Goal: Task Accomplishment & Management: Manage account settings

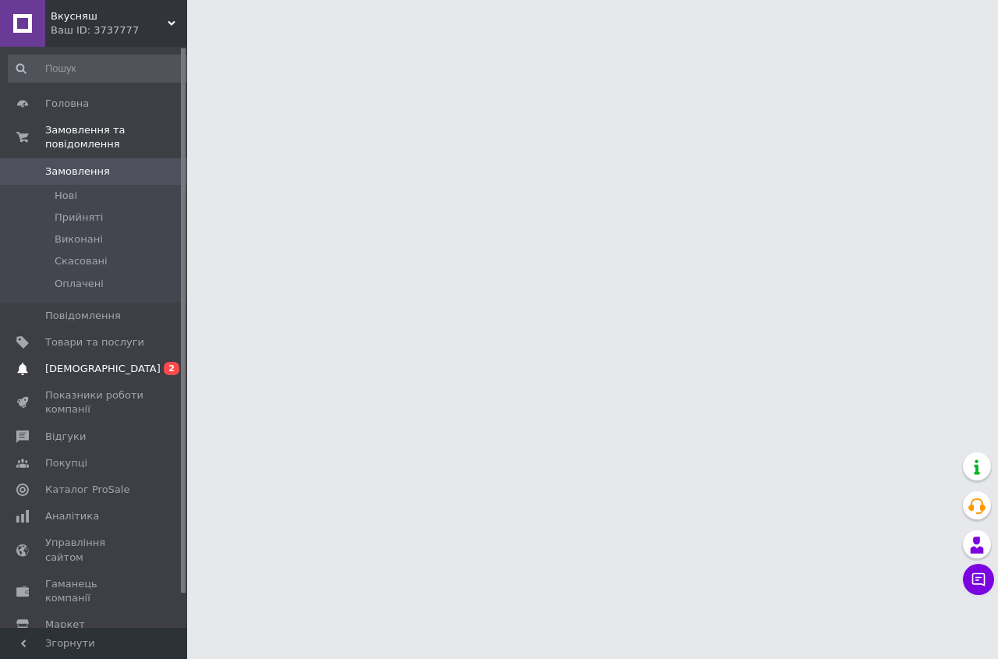
click at [75, 355] on link "[DEMOGRAPHIC_DATA] 0 2" at bounding box center [100, 368] width 200 height 27
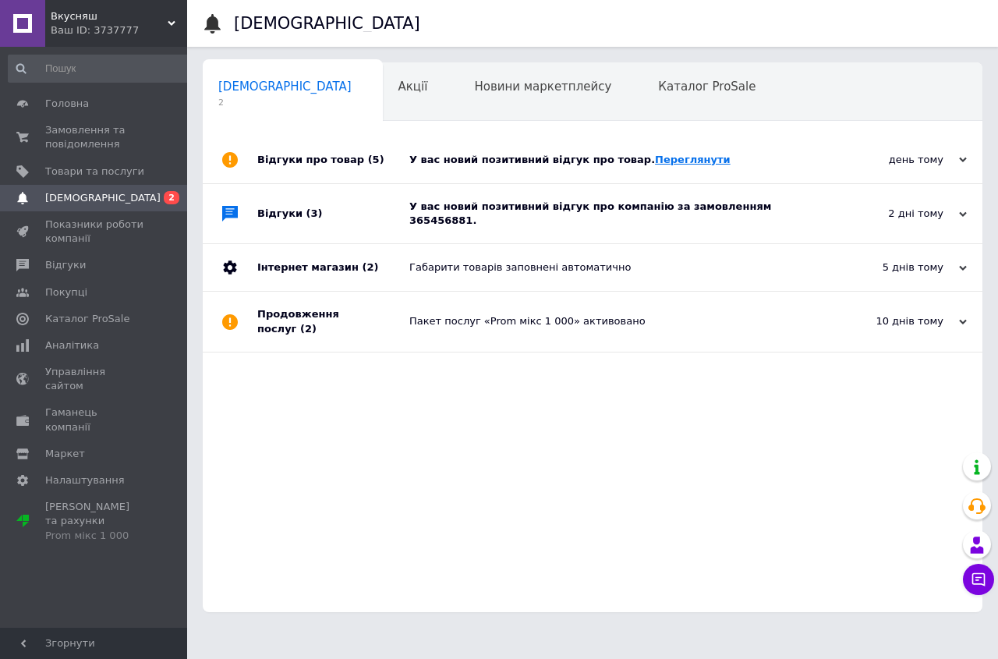
click at [665, 165] on link "Переглянути" at bounding box center [693, 160] width 76 height 12
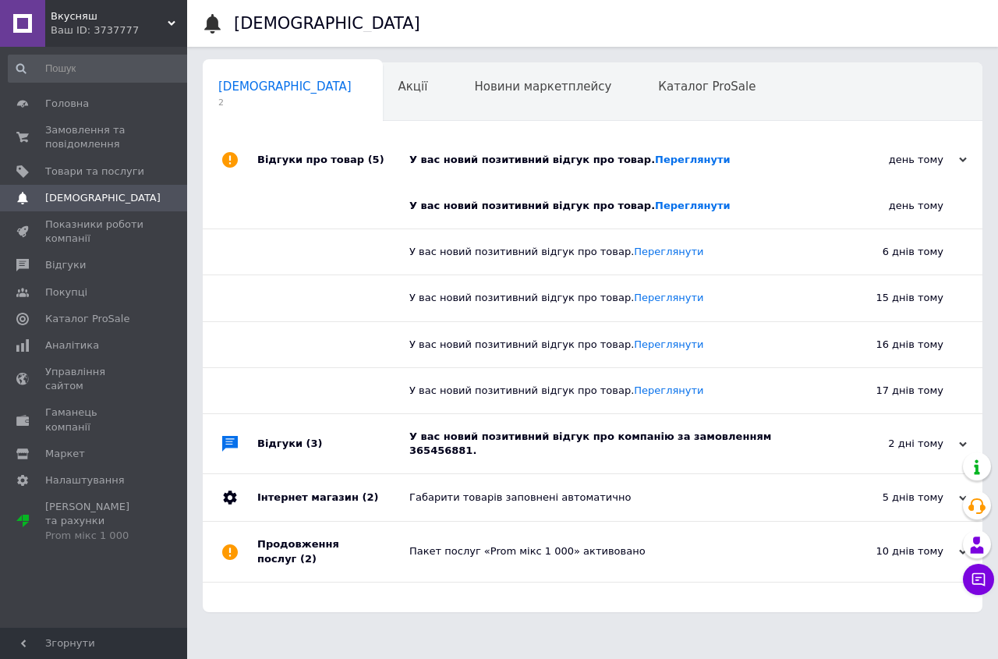
click at [755, 440] on div "У вас новий позитивний відгук про компанію за замовленням 365456881." at bounding box center [609, 443] width 401 height 28
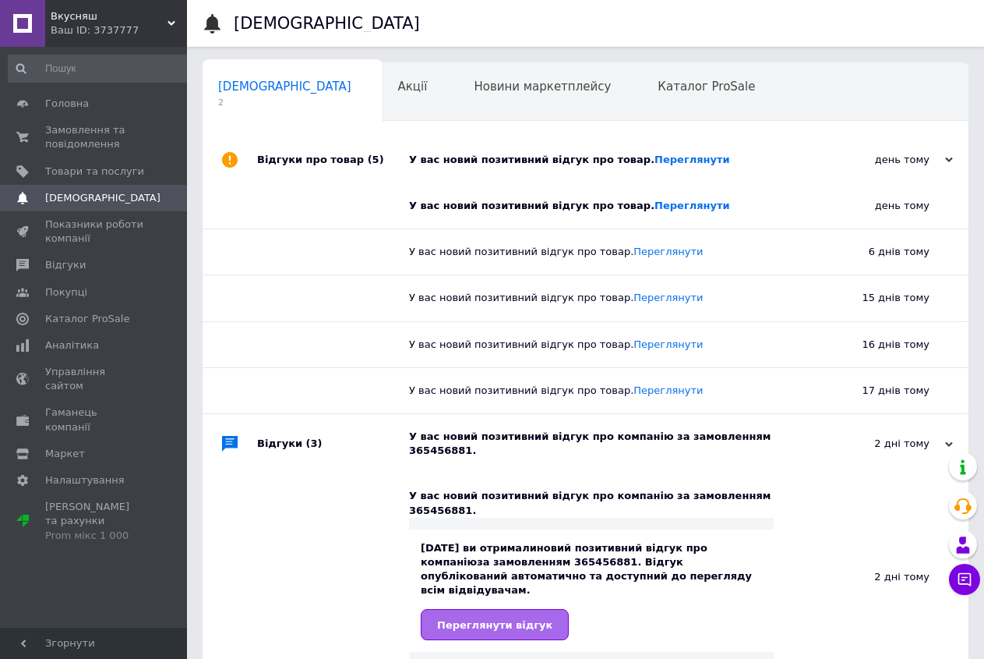
click at [508, 609] on link "Переглянути відгук" at bounding box center [495, 624] width 148 height 31
click at [78, 98] on span "Головна" at bounding box center [67, 104] width 44 height 14
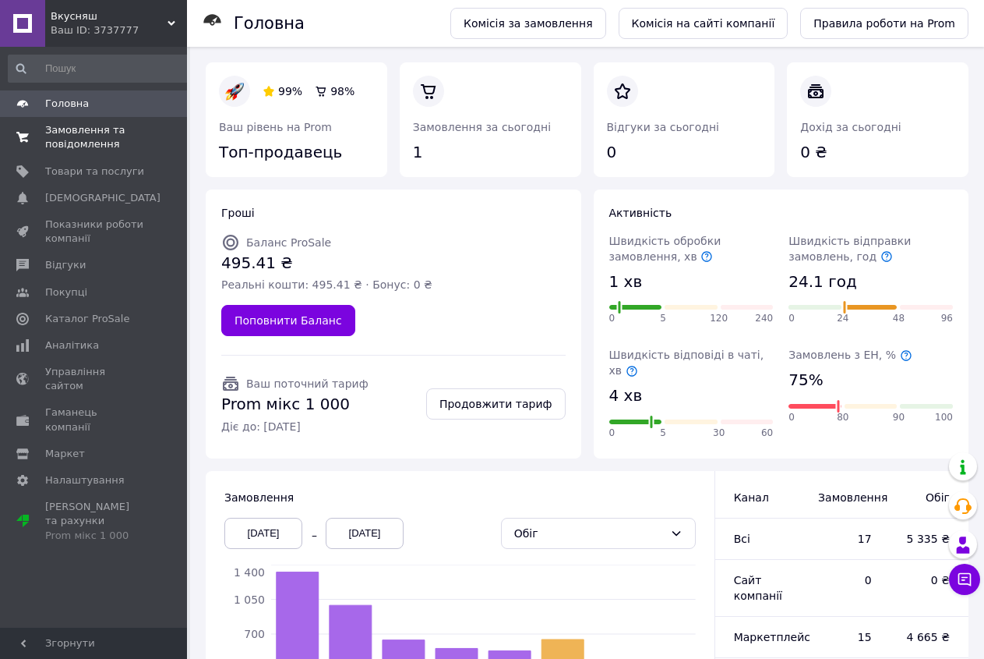
click at [69, 133] on span "Замовлення та повідомлення" at bounding box center [94, 137] width 99 height 28
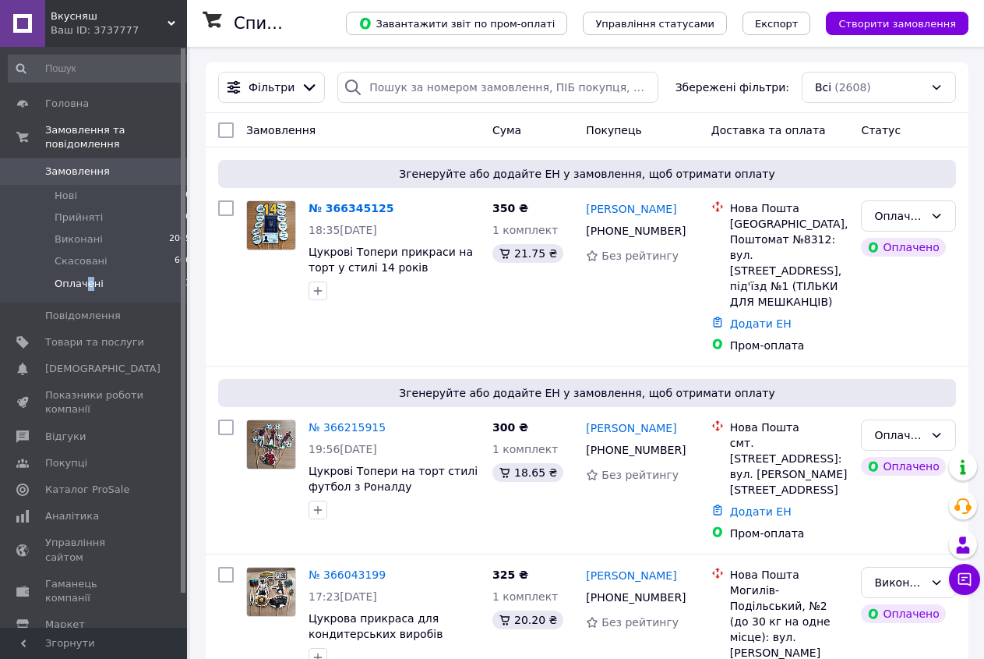
click at [87, 277] on span "Оплачені" at bounding box center [79, 284] width 49 height 14
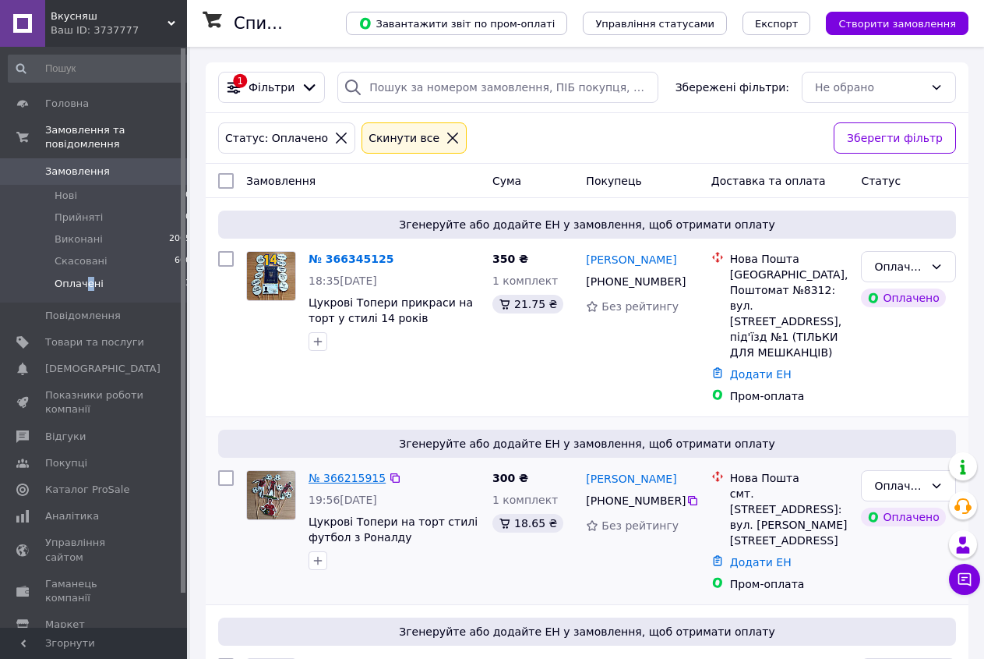
click at [344, 472] on link "№ 366215915" at bounding box center [347, 478] width 77 height 12
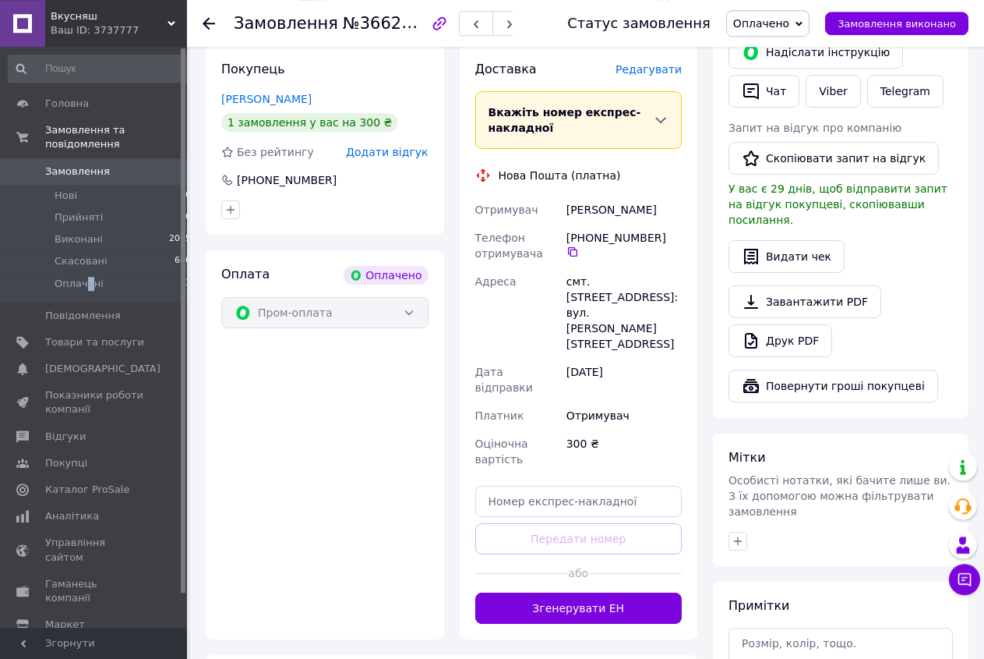
scroll to position [362, 0]
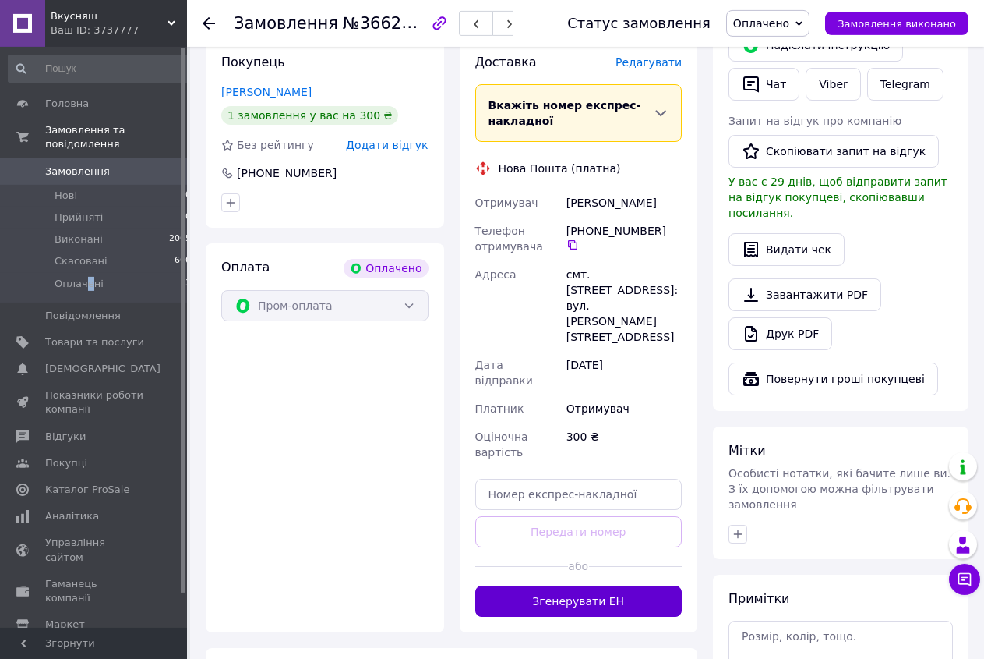
click at [596, 585] on button "Згенерувати ЕН" at bounding box center [578, 600] width 207 height 31
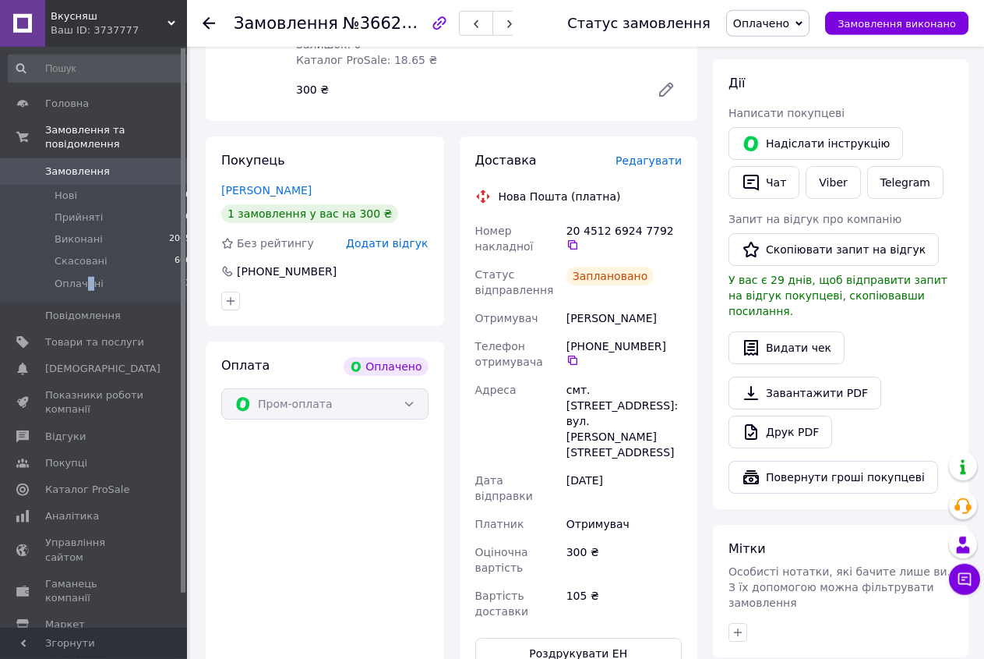
scroll to position [157, 0]
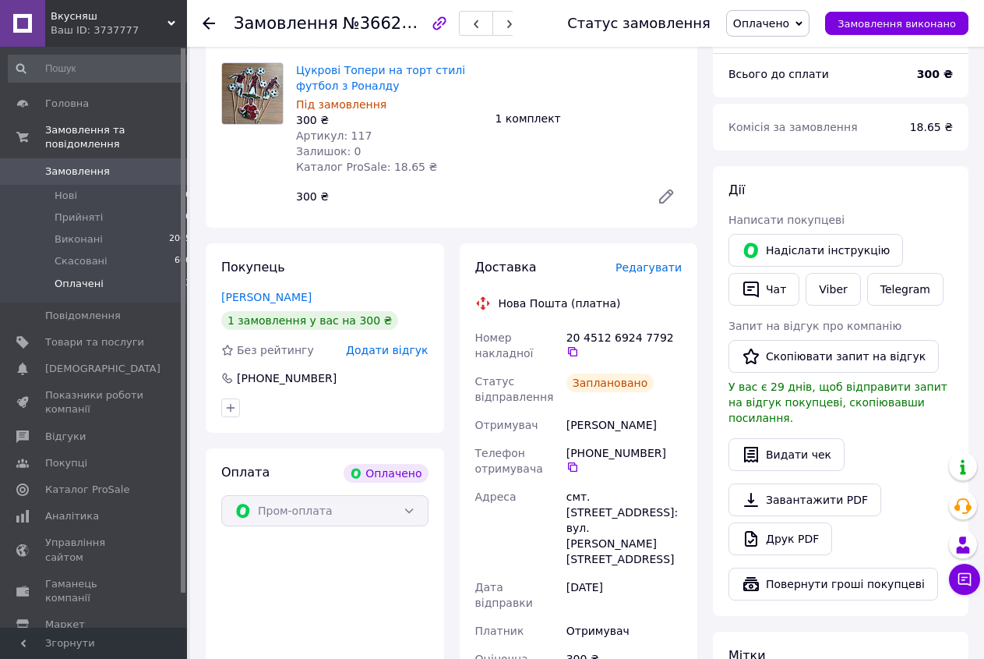
click at [79, 277] on span "Оплачені" at bounding box center [79, 284] width 49 height 14
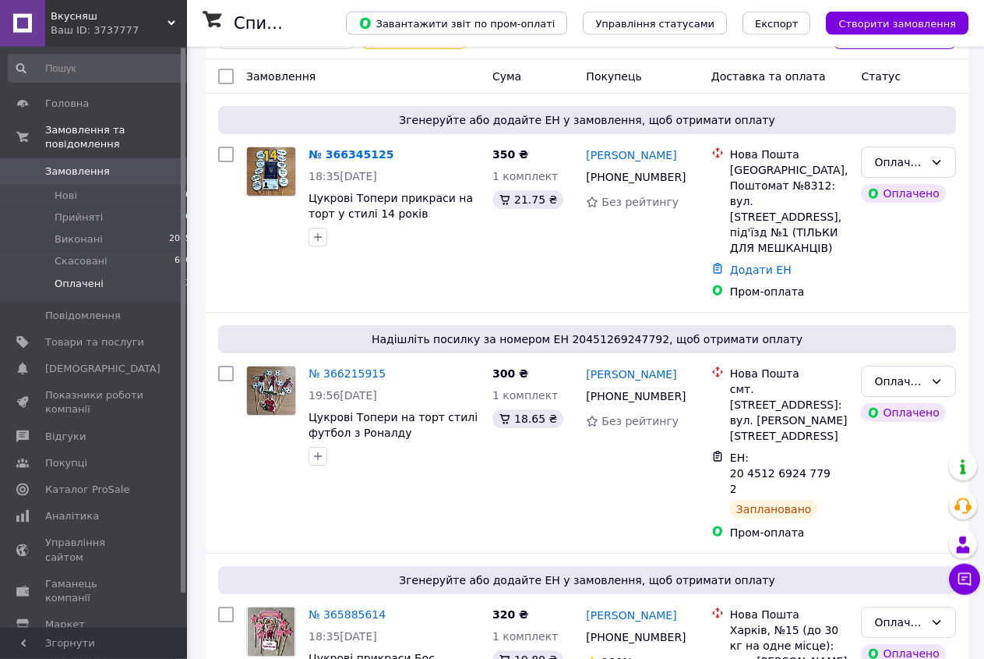
scroll to position [140, 0]
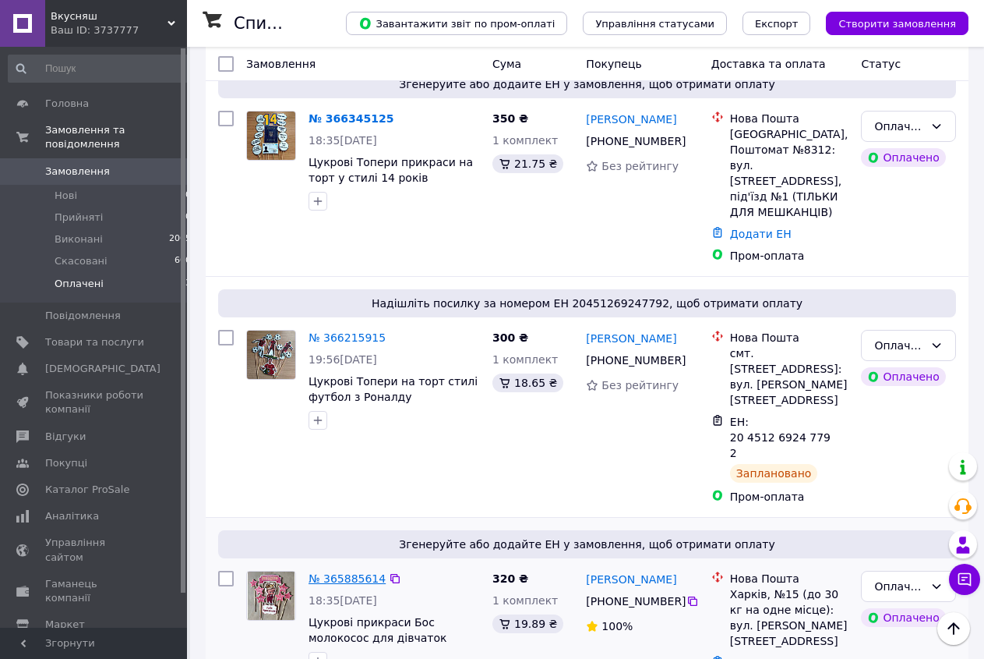
click at [344, 572] on link "№ 365885614" at bounding box center [347, 578] width 77 height 12
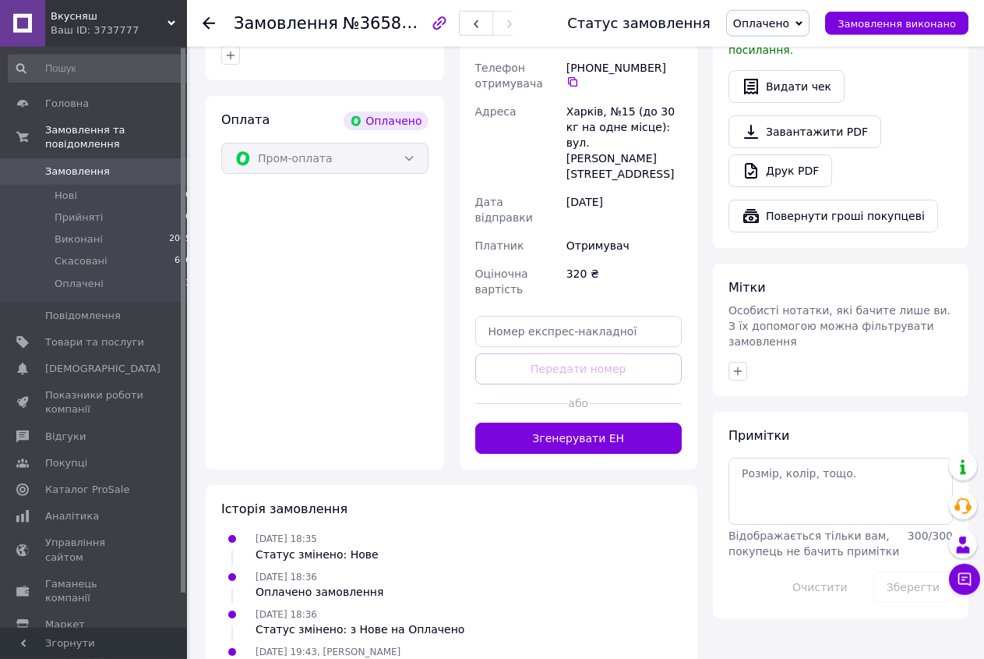
scroll to position [562, 0]
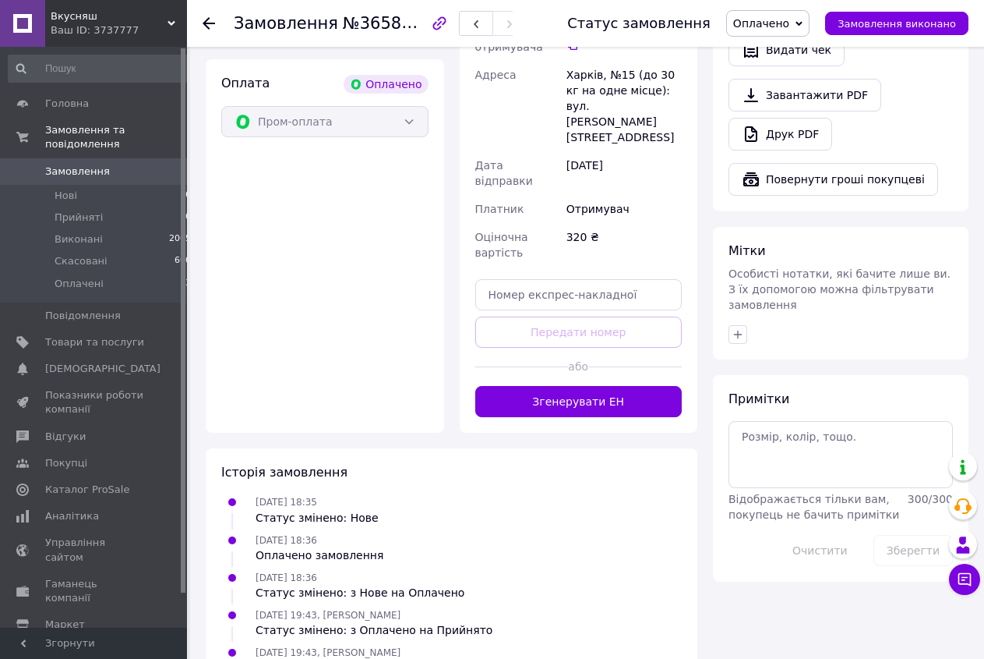
click at [547, 373] on div "Доставка [PERSON_NAME] Вкажіть номер експрес-накладної Обов'язково введіть номе…" at bounding box center [579, 136] width 239 height 594
click at [539, 386] on button "Згенерувати ЕН" at bounding box center [578, 401] width 207 height 31
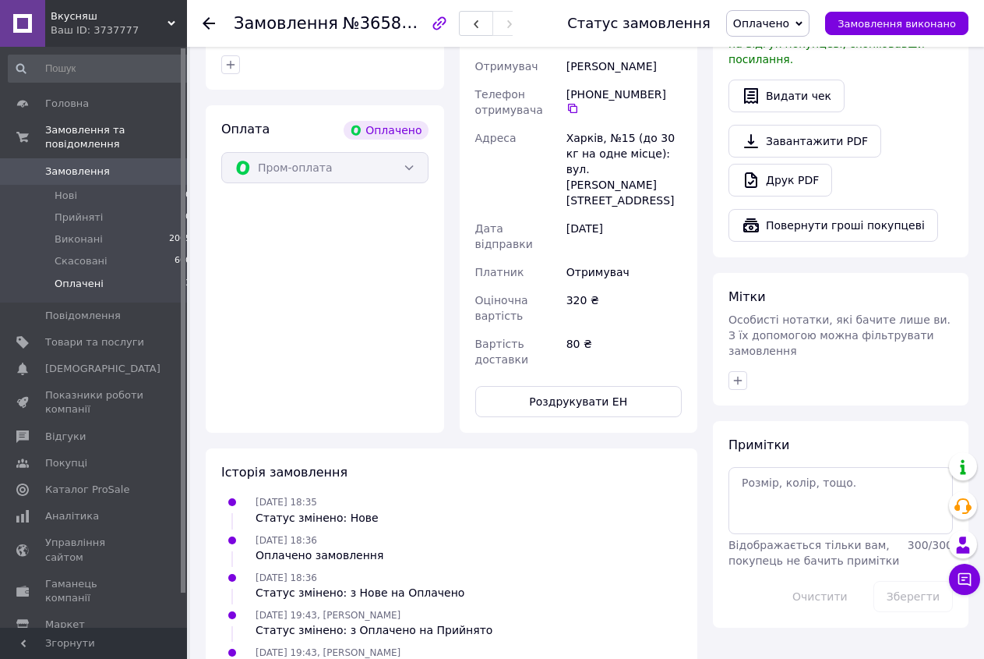
click at [72, 273] on li "Оплачені 3" at bounding box center [100, 288] width 200 height 30
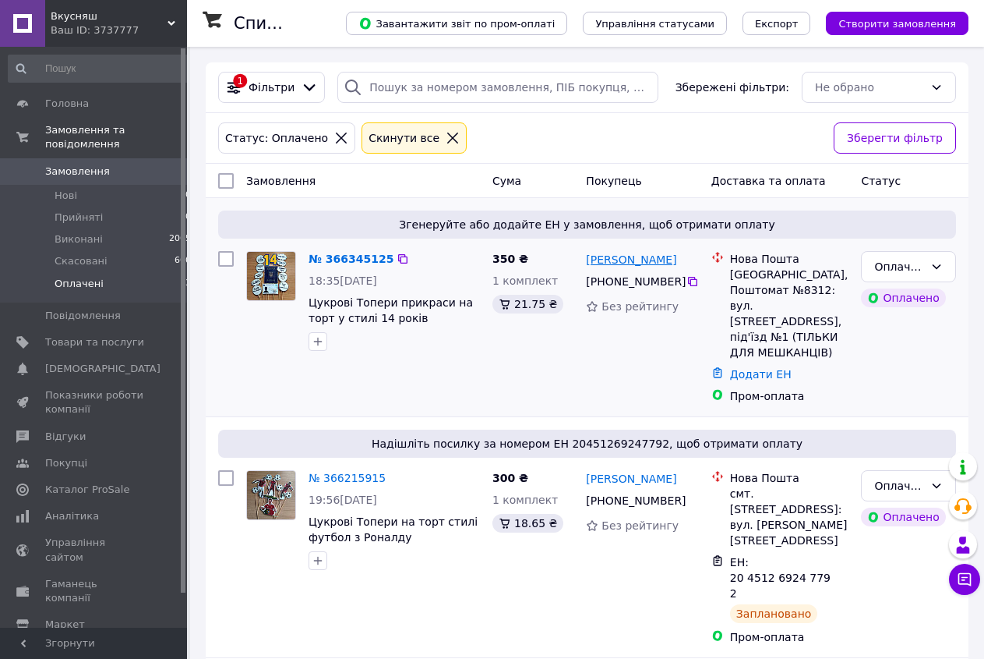
click at [652, 258] on link "[PERSON_NAME]" at bounding box center [631, 260] width 90 height 16
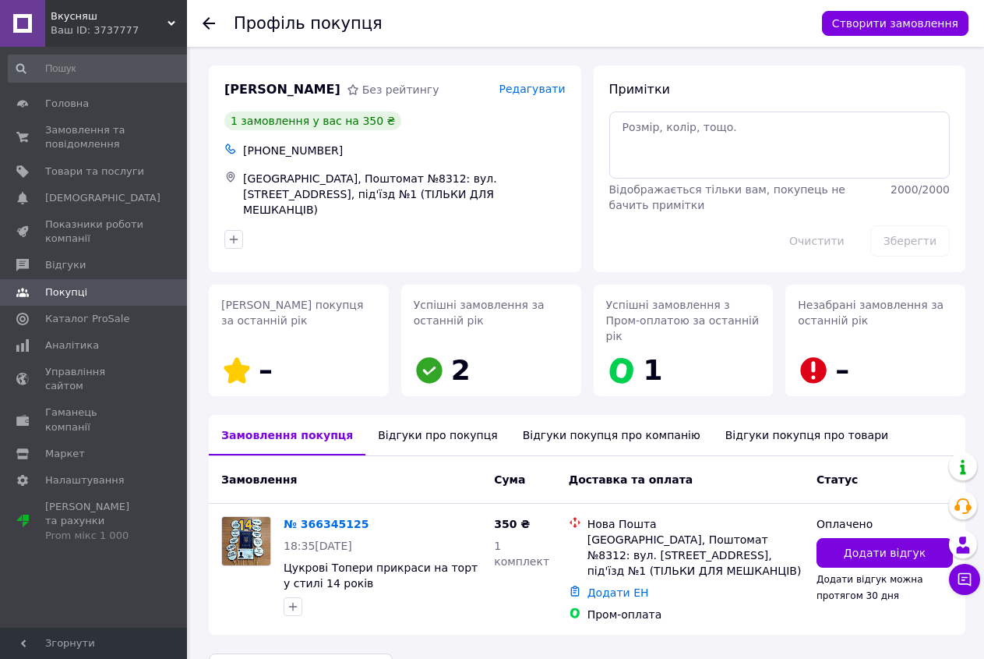
scroll to position [29, 0]
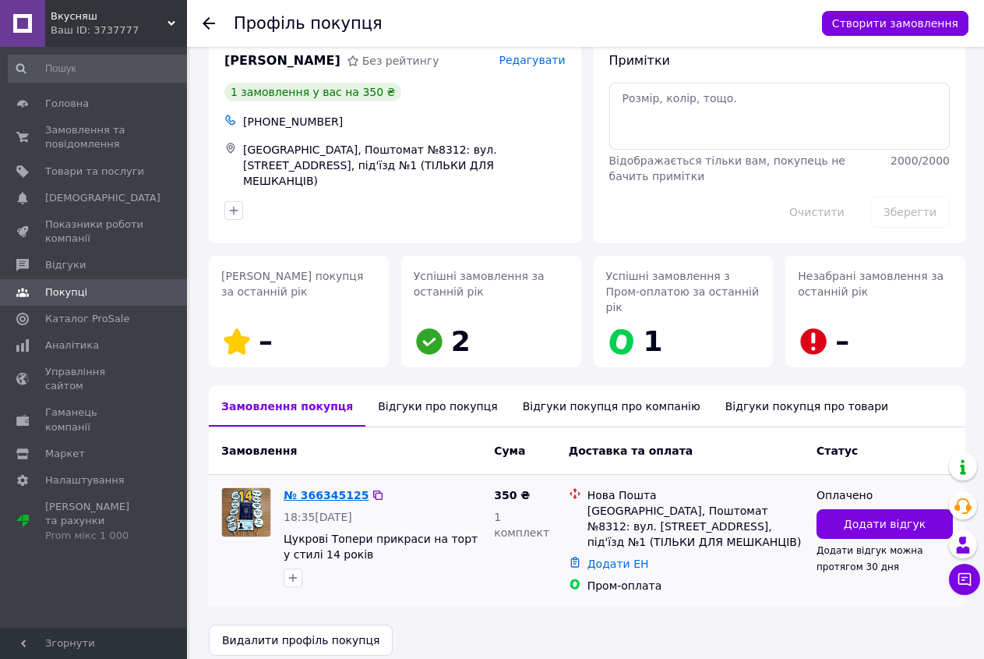
click at [339, 489] on link "№ 366345125" at bounding box center [326, 495] width 85 height 12
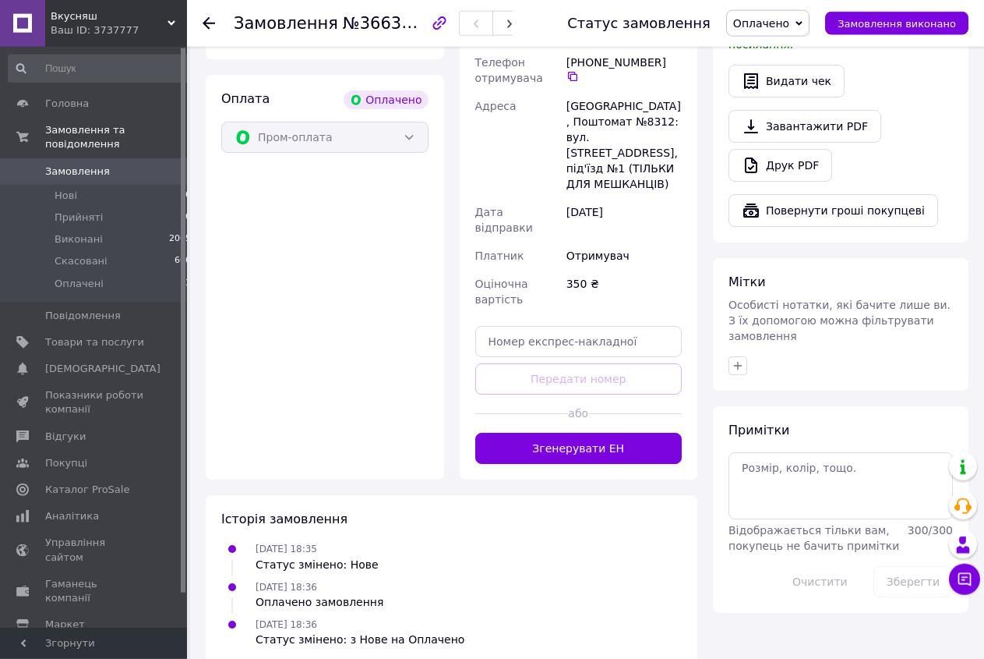
scroll to position [534, 0]
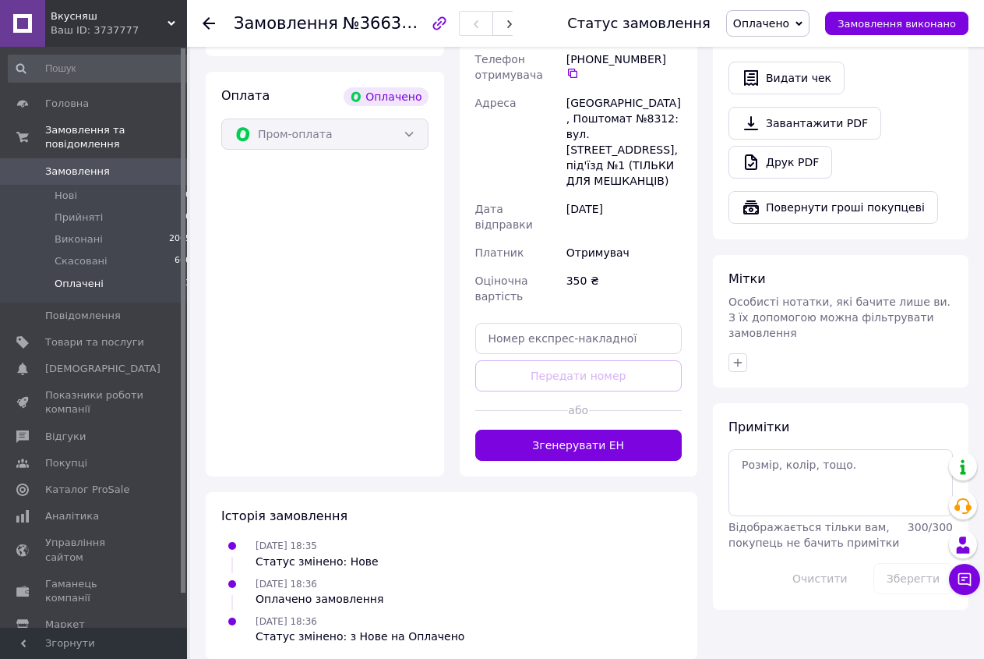
click at [66, 277] on span "Оплачені" at bounding box center [79, 284] width 49 height 14
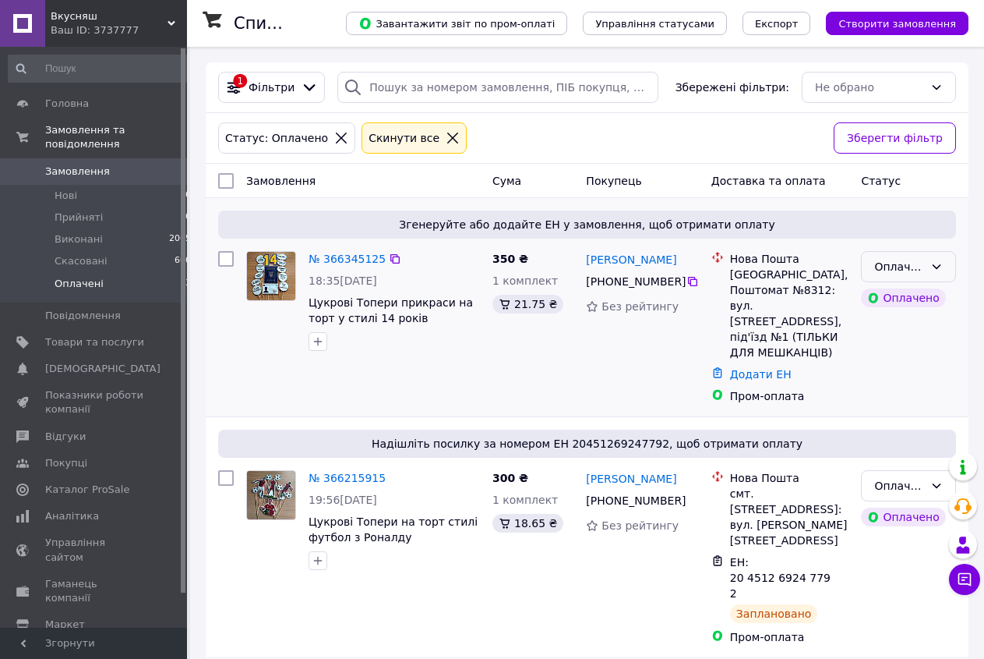
click at [935, 273] on icon at bounding box center [937, 266] width 12 height 12
click at [889, 305] on li "Прийнято" at bounding box center [909, 301] width 94 height 28
click at [942, 268] on icon at bounding box center [937, 266] width 12 height 12
click at [897, 355] on li "Оплачено" at bounding box center [909, 357] width 94 height 28
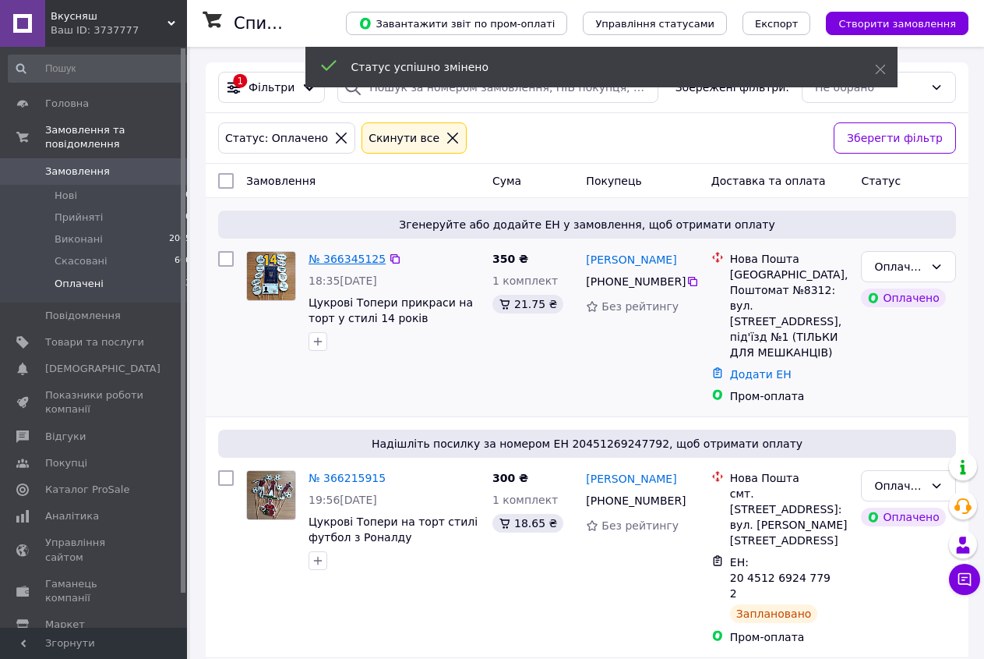
click at [329, 257] on link "№ 366345125" at bounding box center [347, 259] width 77 height 12
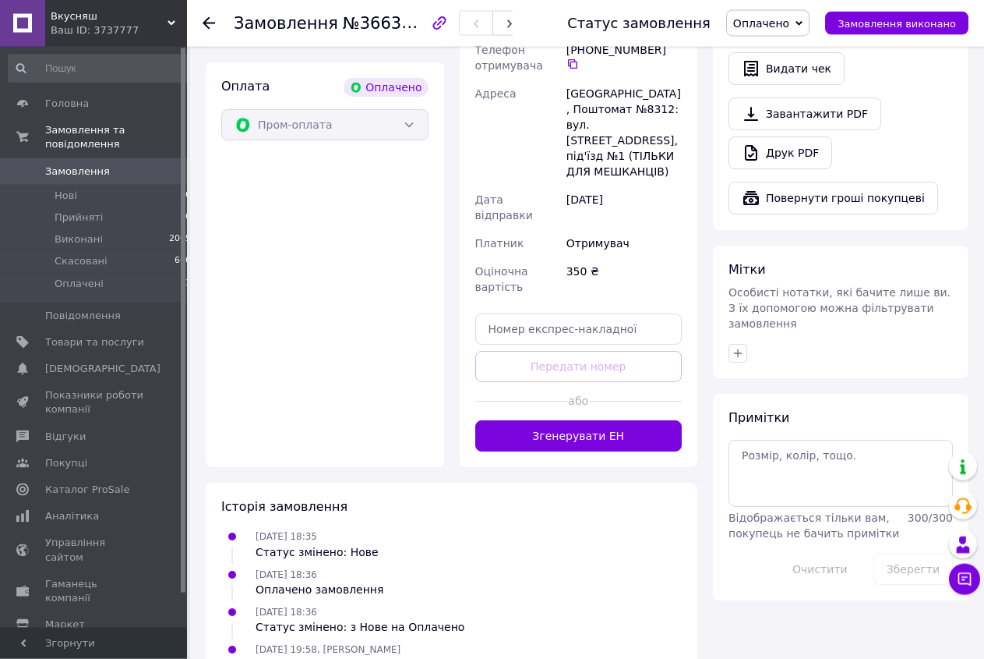
scroll to position [609, 0]
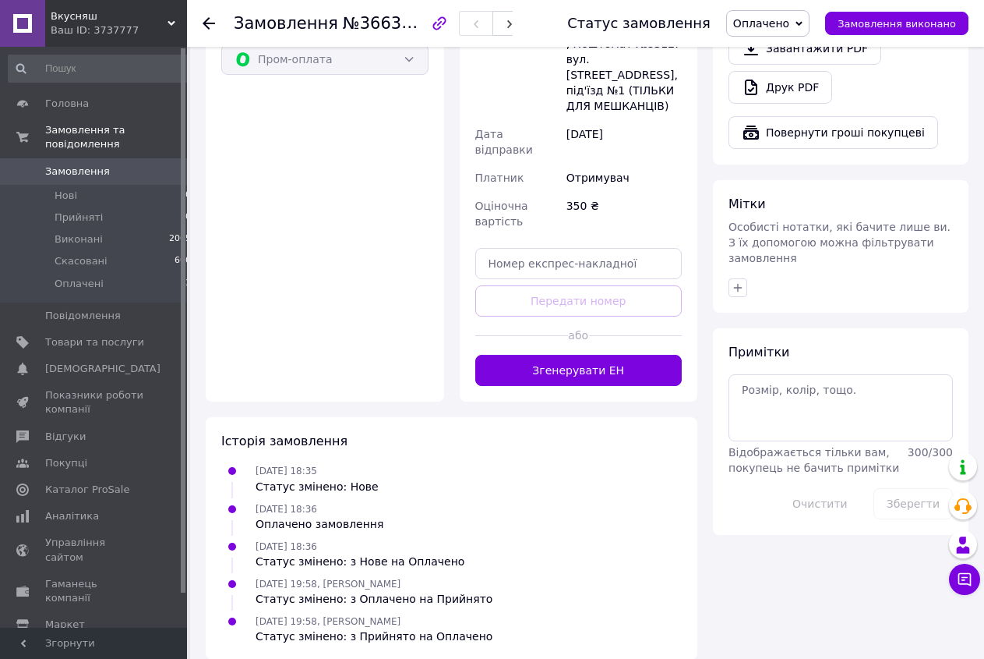
click at [592, 331] on div at bounding box center [635, 335] width 93 height 38
click at [606, 355] on button "Згенерувати ЕН" at bounding box center [578, 370] width 207 height 31
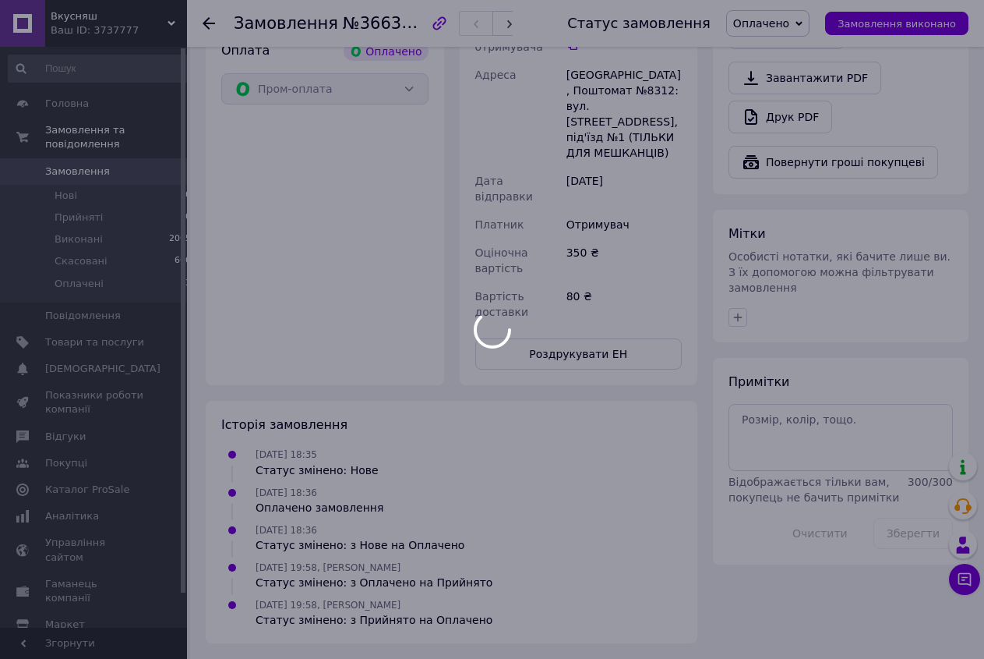
scroll to position [563, 0]
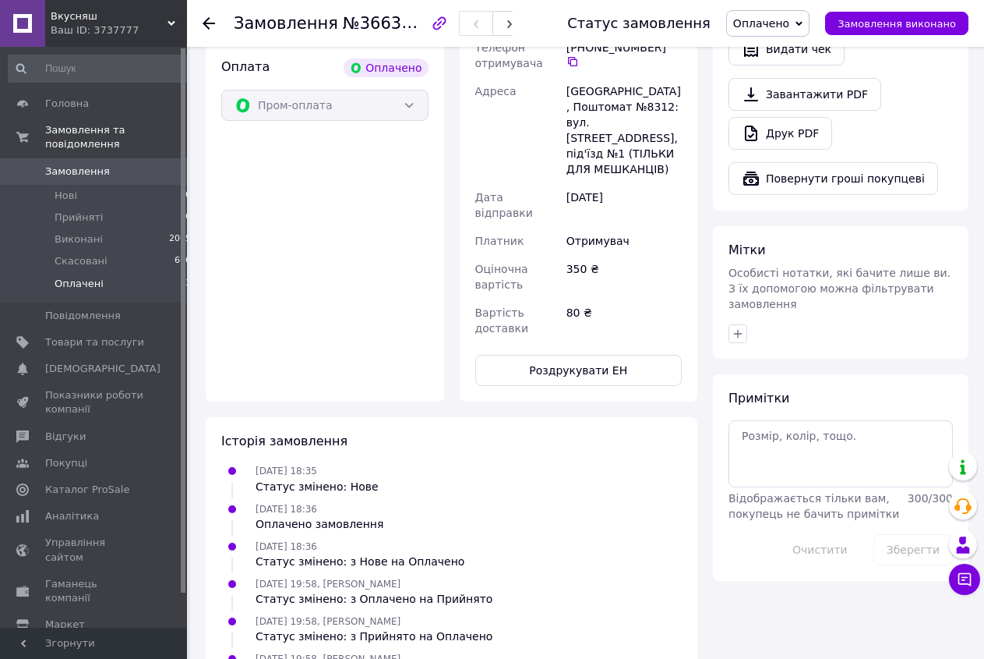
click at [55, 277] on span "Оплачені" at bounding box center [79, 284] width 49 height 14
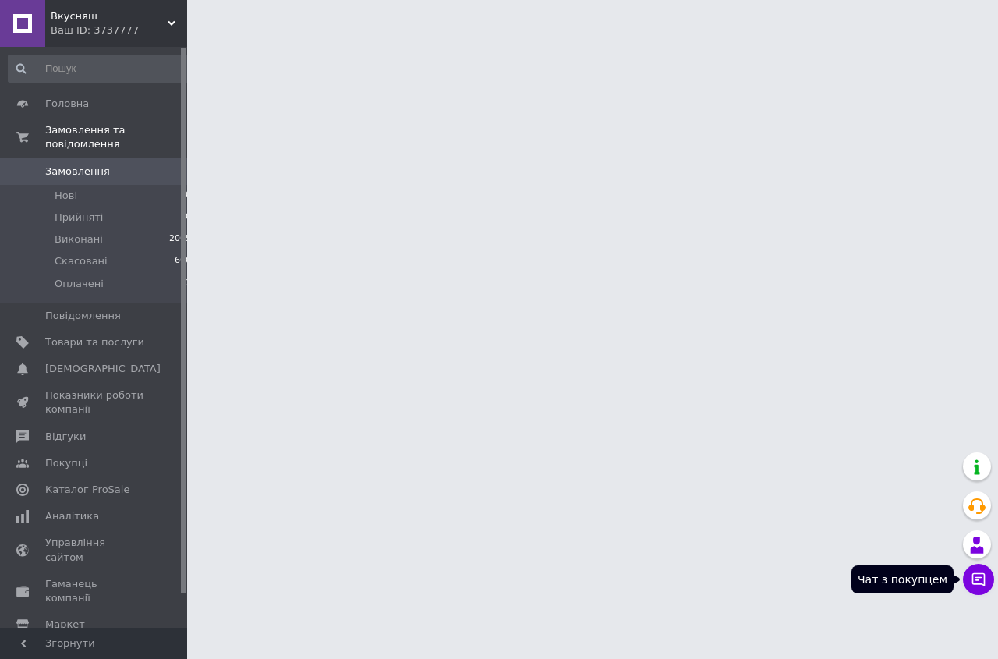
click at [977, 581] on icon at bounding box center [978, 579] width 16 height 16
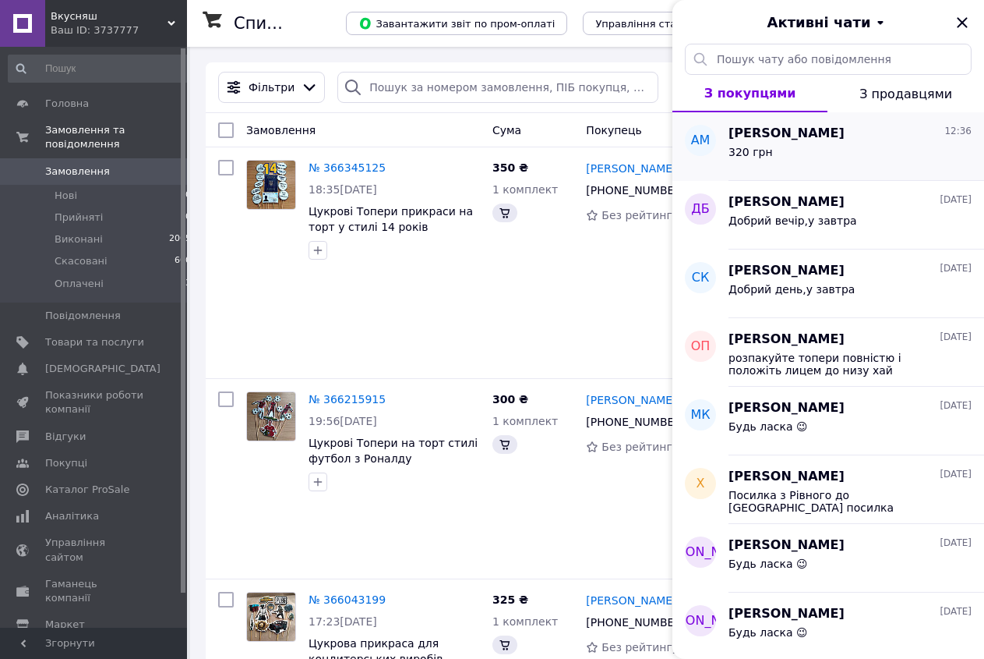
click at [842, 161] on div "320 грн" at bounding box center [850, 155] width 243 height 25
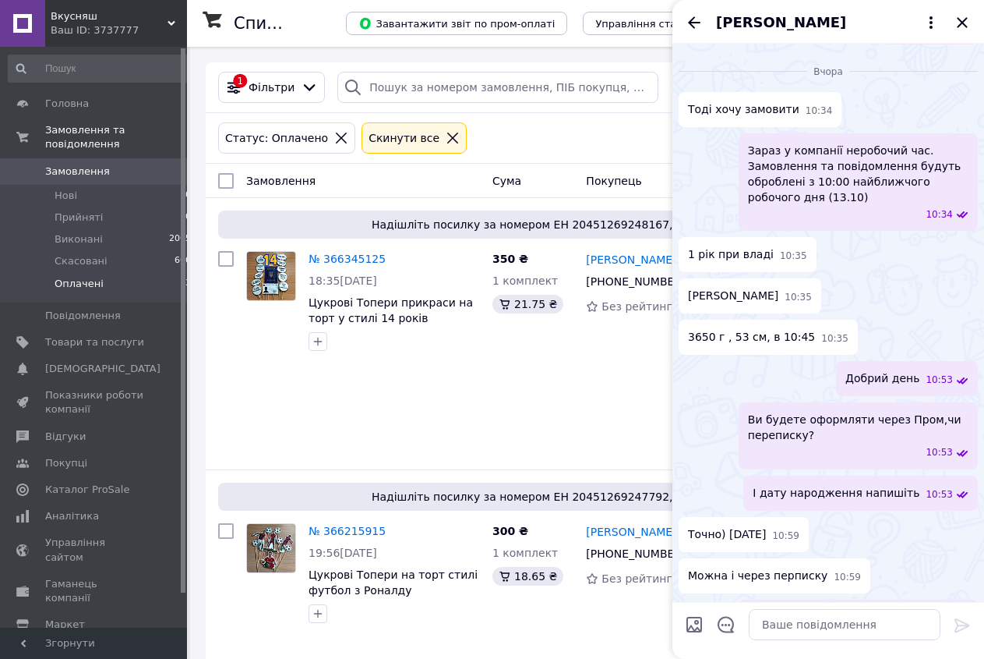
scroll to position [632, 0]
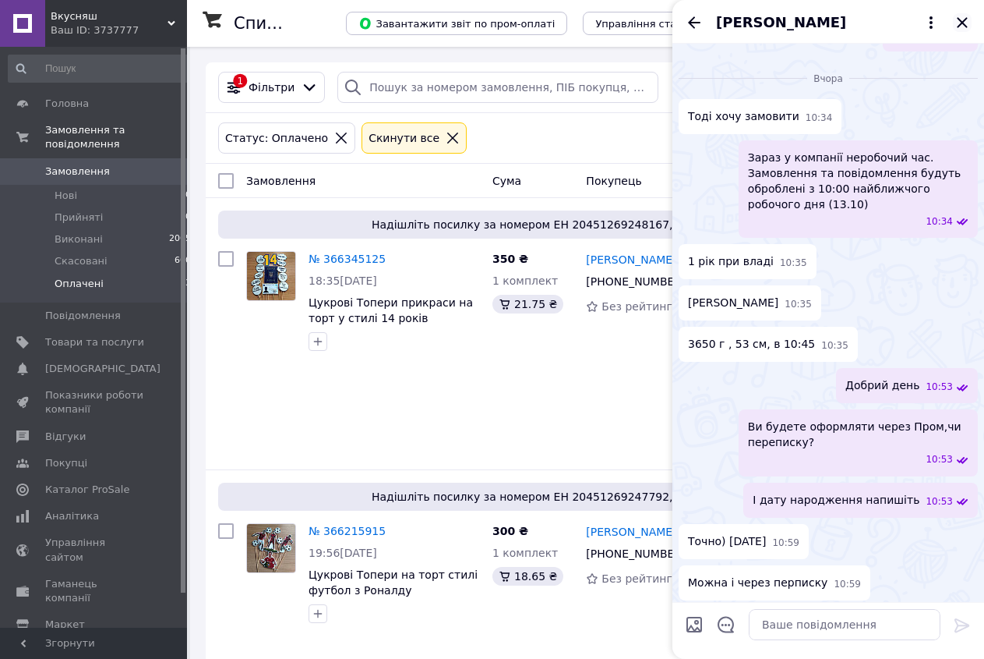
click at [960, 21] on icon "Закрити" at bounding box center [962, 22] width 10 height 10
